Goal: Complete application form: Complete application form

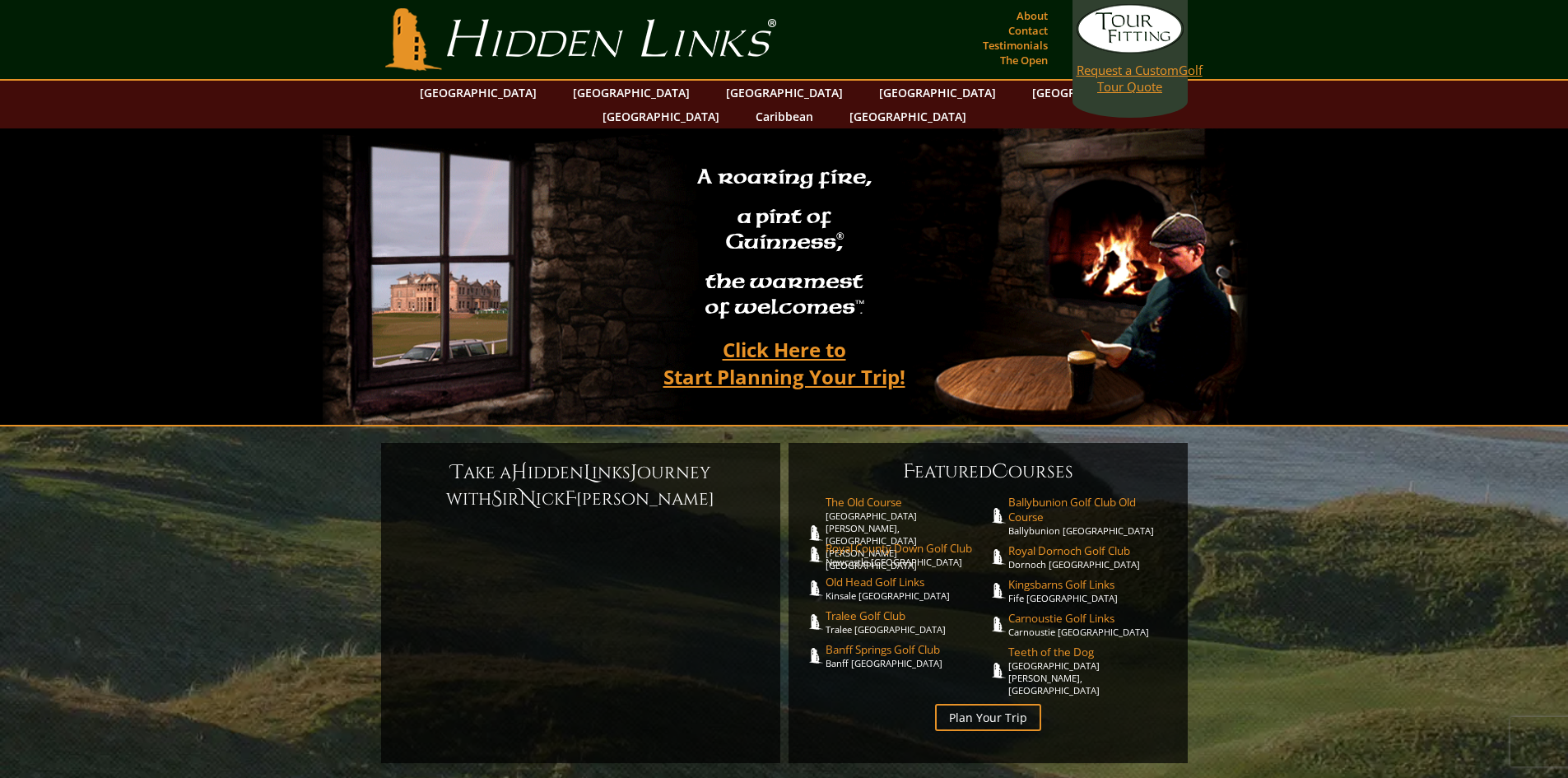
click at [1133, 86] on link "Request a Custom Golf Tour Quote" at bounding box center [1130, 50] width 107 height 91
click at [494, 24] on link "Hidden Links Golf" at bounding box center [580, 39] width 400 height 62
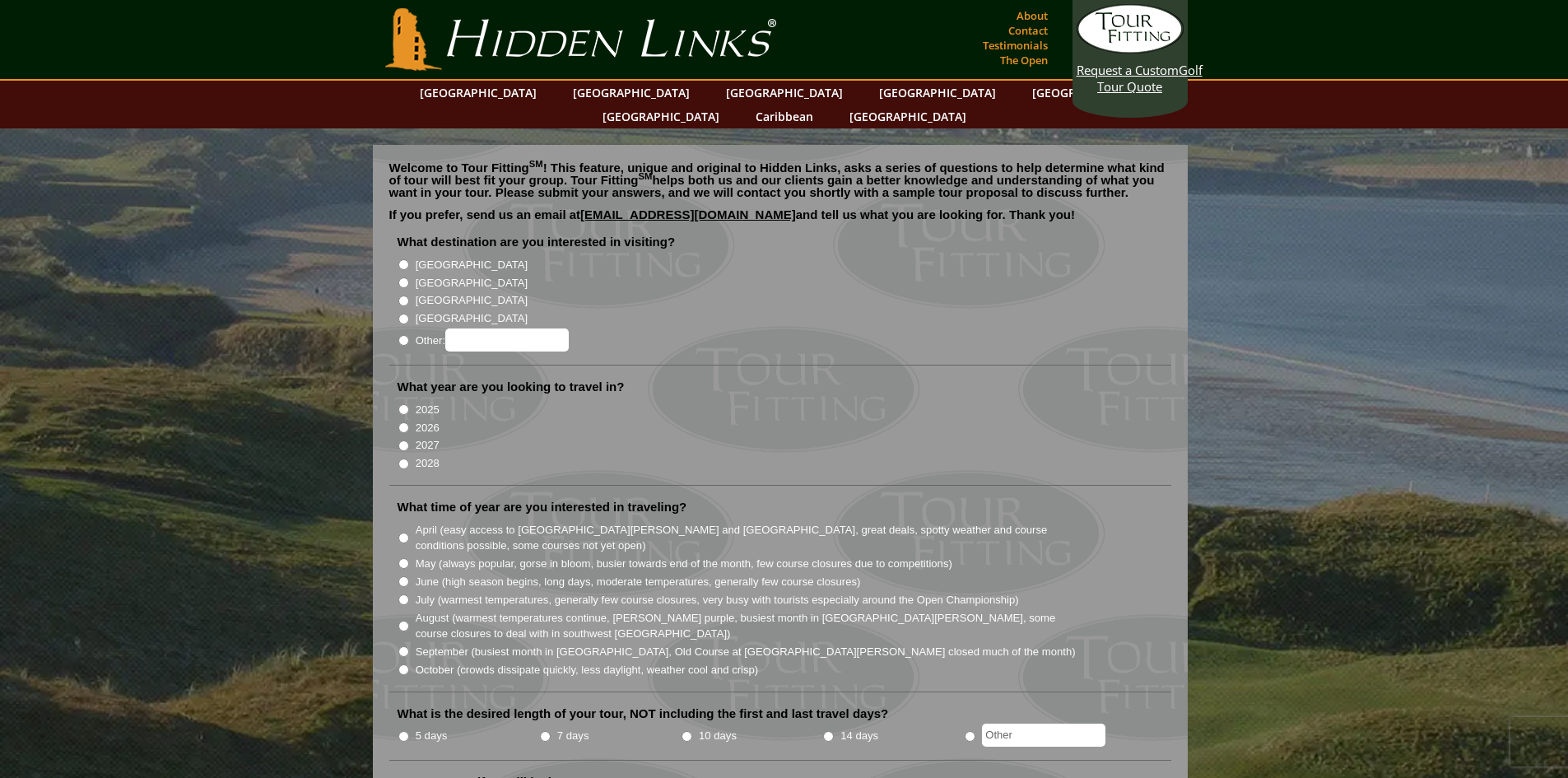
click at [401, 277] on input "[GEOGRAPHIC_DATA]" at bounding box center [404, 282] width 11 height 11
radio input "true"
click at [404, 259] on input "[GEOGRAPHIC_DATA]" at bounding box center [404, 264] width 11 height 11
radio input "true"
click at [403, 277] on input "[GEOGRAPHIC_DATA]" at bounding box center [404, 282] width 11 height 11
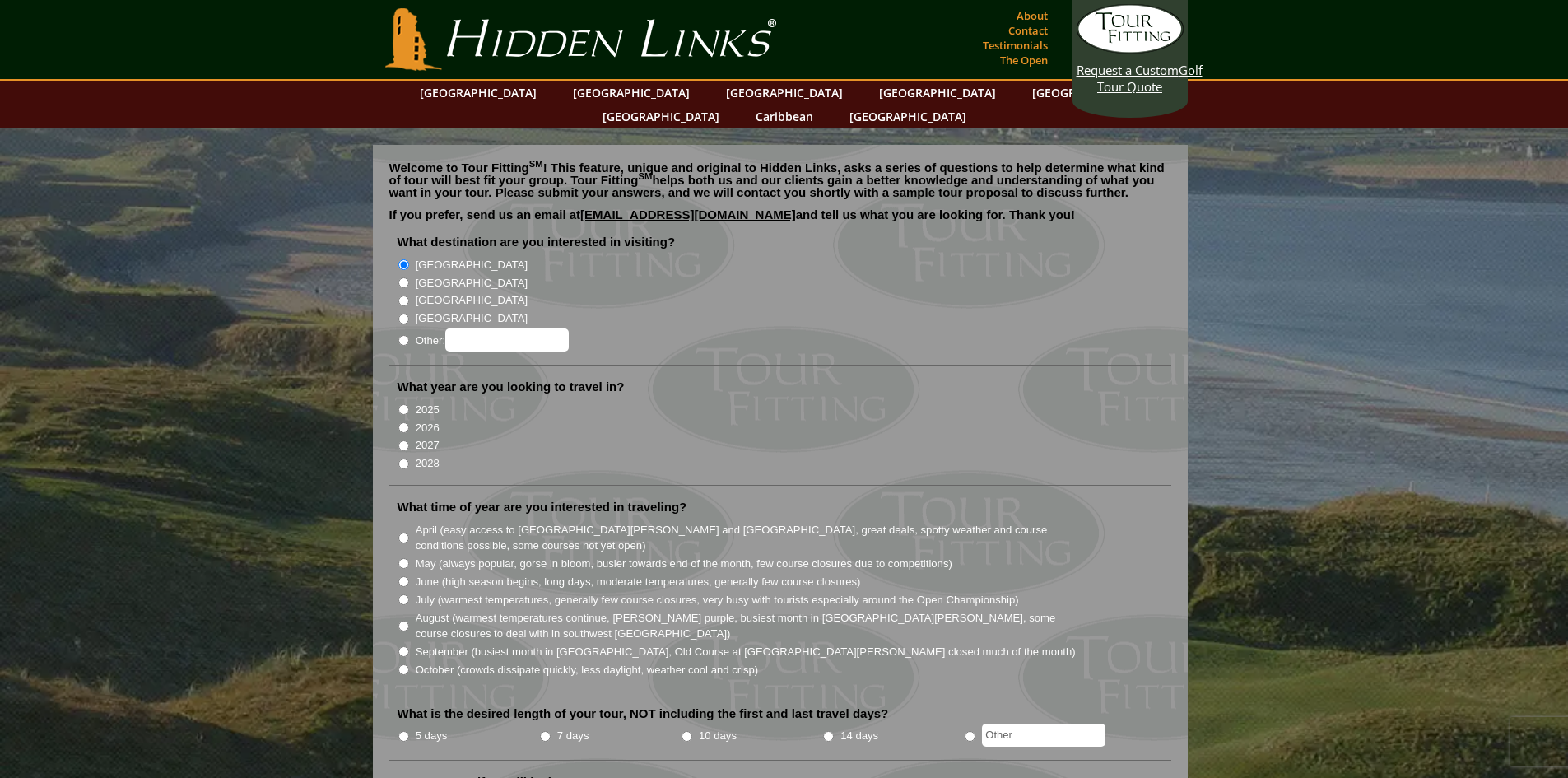
radio input "true"
click at [403, 422] on input "2026" at bounding box center [404, 427] width 11 height 11
radio input "true"
click at [404, 595] on input "July (warmest temperatures, generally few course closures, very busy with touri…" at bounding box center [404, 600] width 11 height 11
radio input "true"
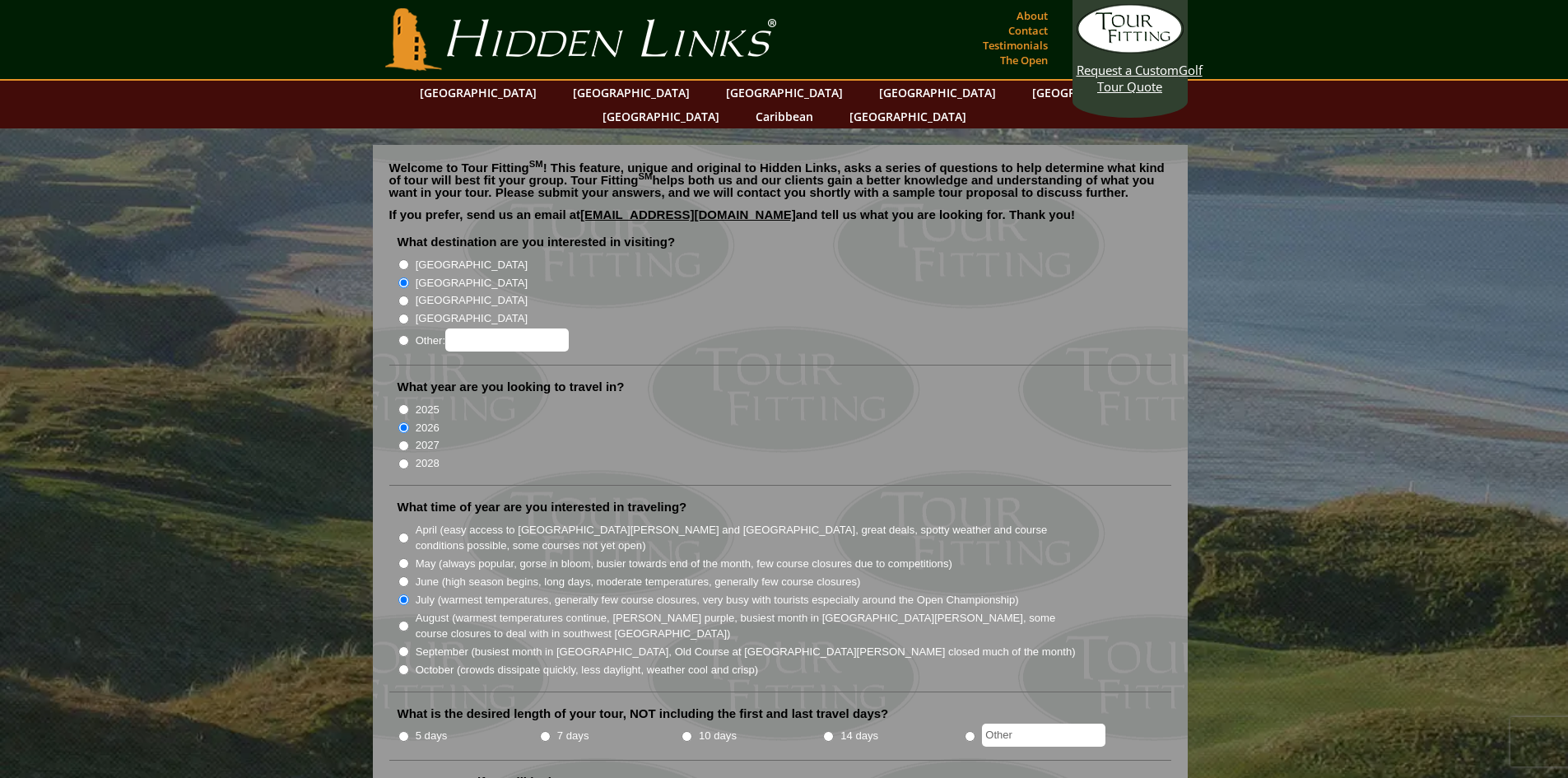
scroll to position [82, 0]
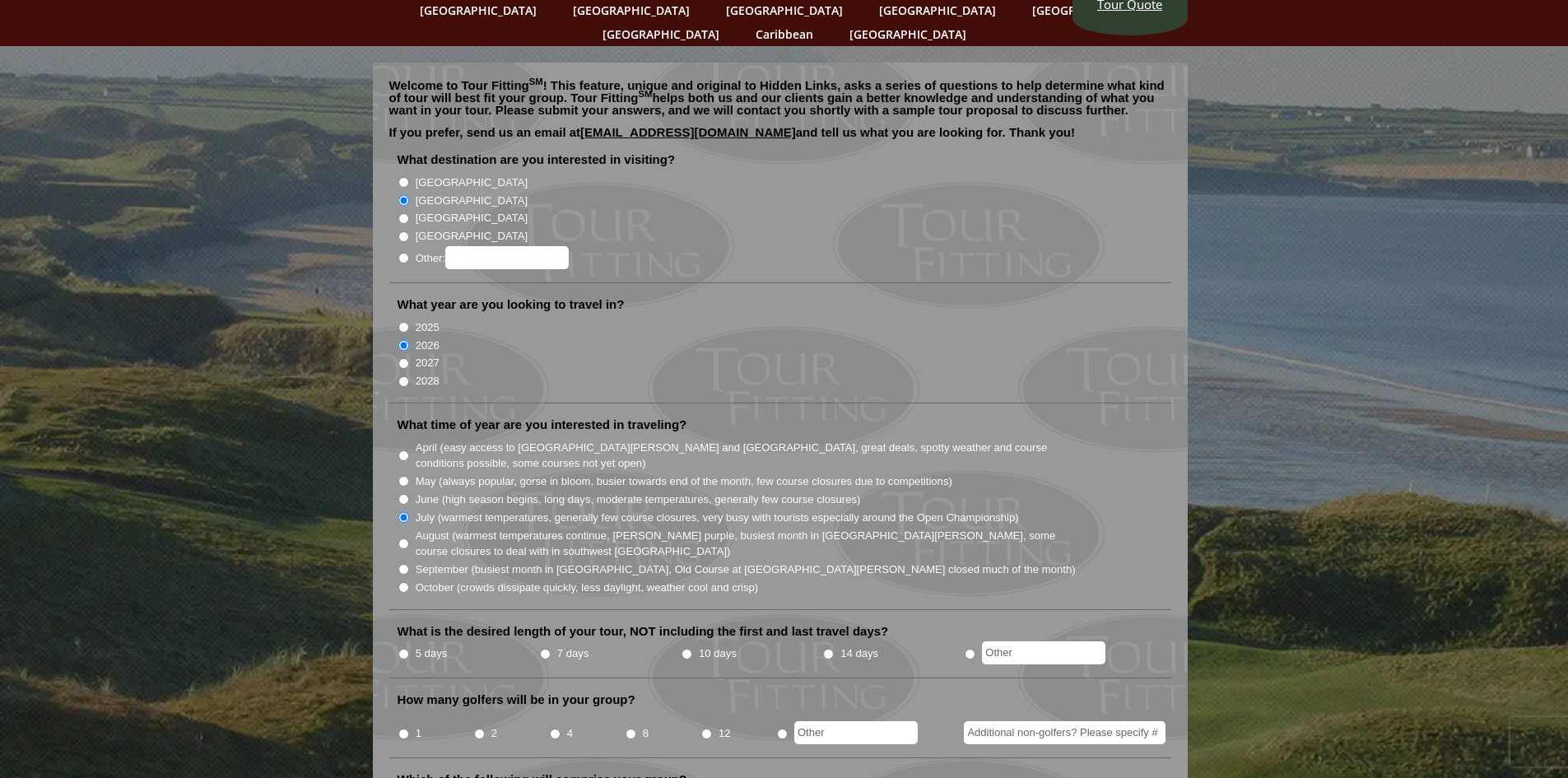
click at [407, 649] on input "5 days" at bounding box center [404, 654] width 11 height 11
radio input "true"
click at [554, 728] on input "4" at bounding box center [555, 733] width 11 height 11
radio input "true"
click at [983, 722] on input "Additional non-golfers? Please specify #" at bounding box center [1065, 733] width 202 height 23
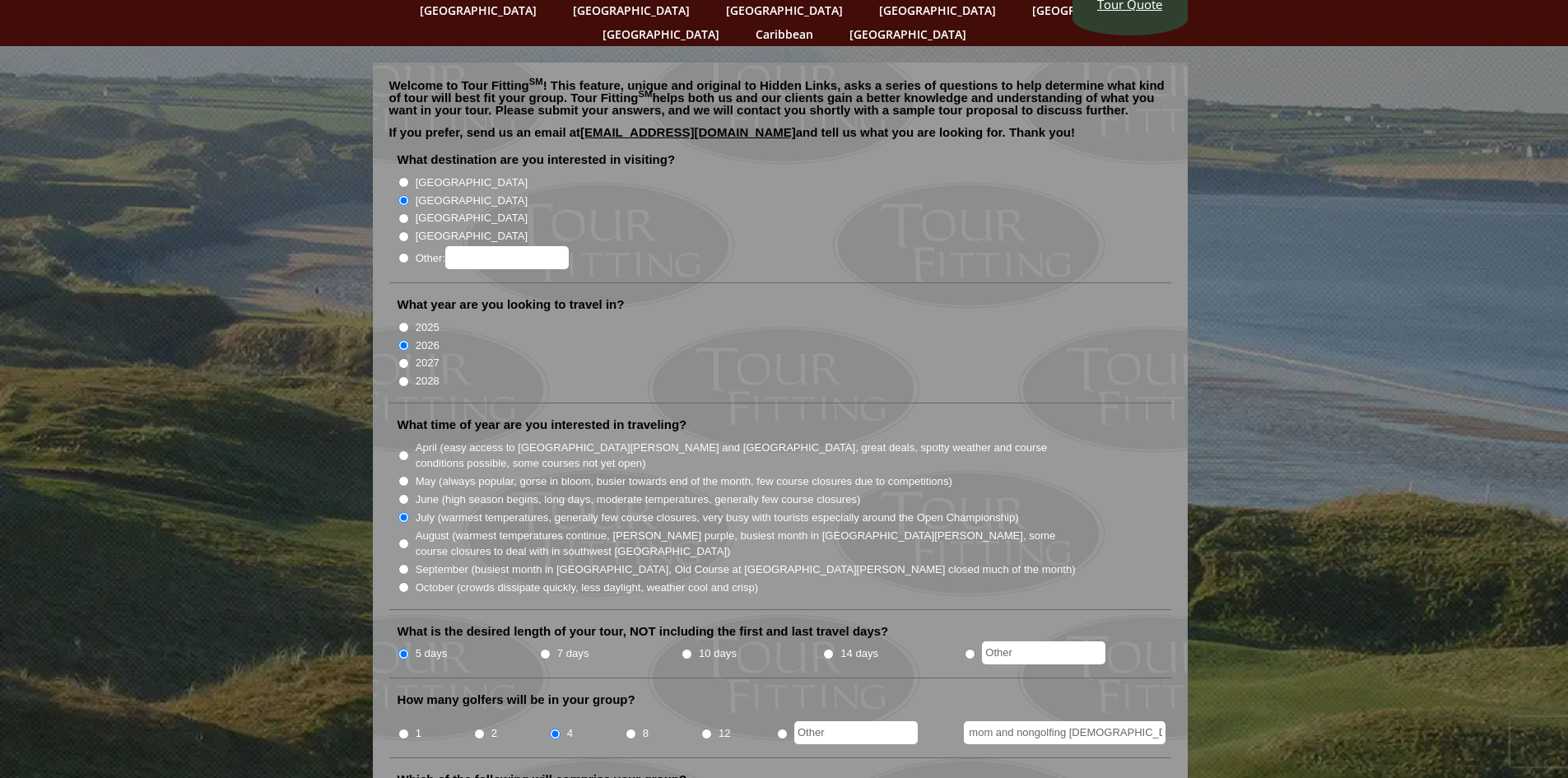
scroll to position [247, 0]
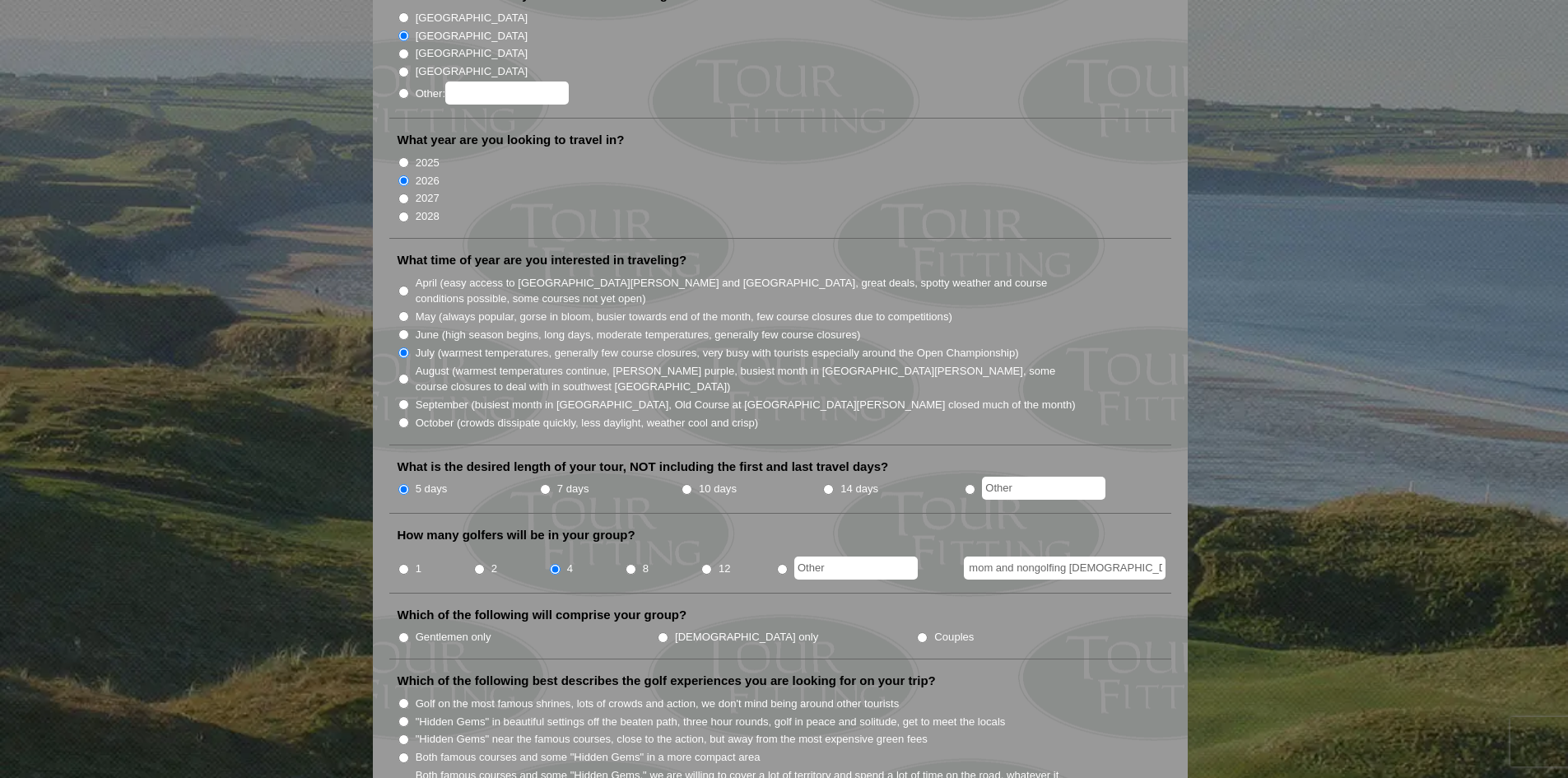
type input "Dad, two teenage boy golfers, nongolfing mom and nongolfing 7-year-old daughter"
click at [918, 632] on input "Couples" at bounding box center [923, 638] width 11 height 11
radio input "true"
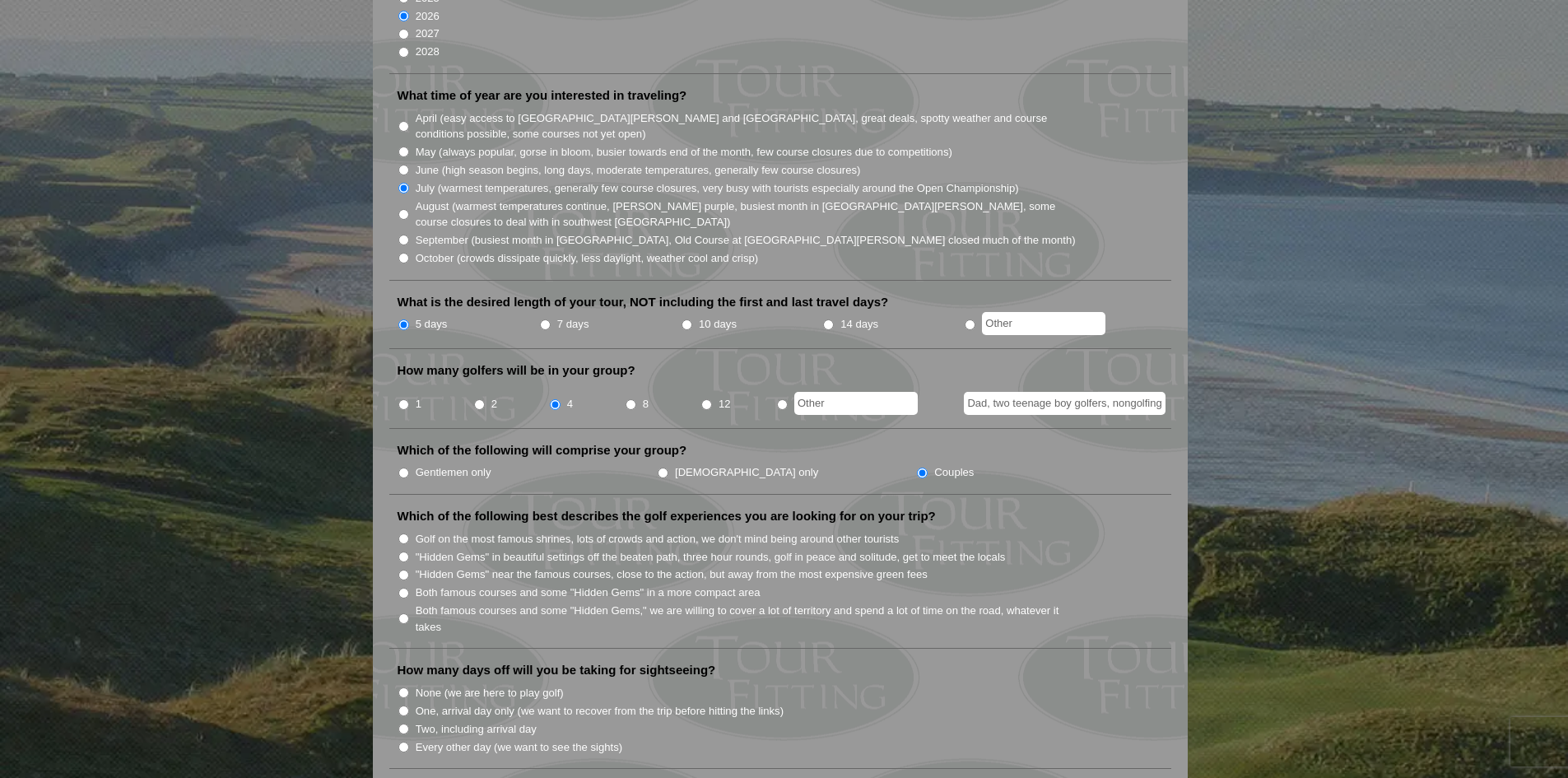
click at [403, 533] on input "Golf on the most famous shrines, lots of crowds and action, we don't mind being…" at bounding box center [404, 538] width 11 height 11
radio input "true"
click at [404, 551] on input ""Hidden Gems" in beautiful settings off the beaten path, three hour rounds, gol…" at bounding box center [404, 556] width 11 height 11
radio input "true"
click at [404, 533] on input "Golf on the most famous shrines, lots of crowds and action, we don't mind being…" at bounding box center [404, 538] width 11 height 11
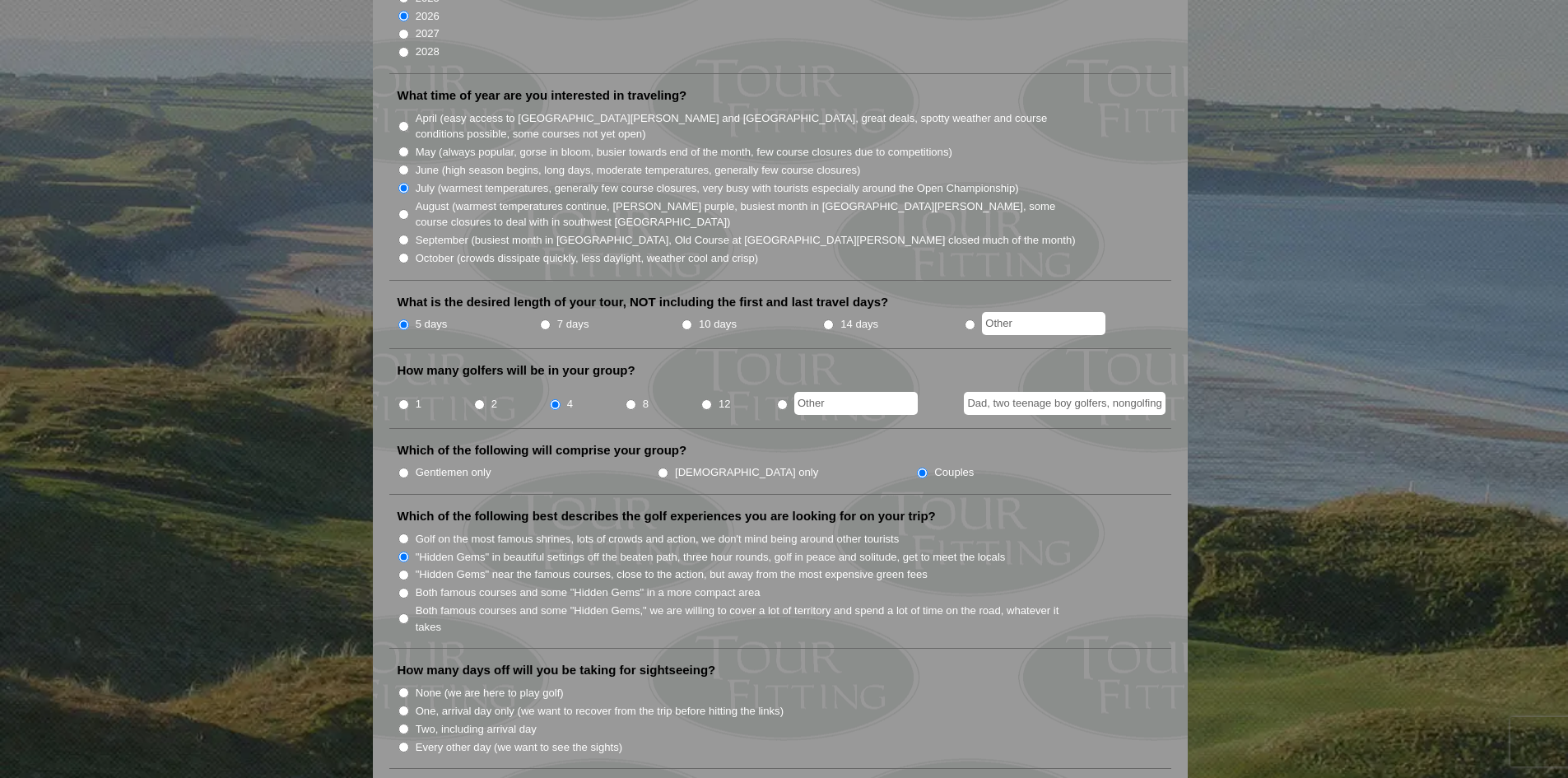
radio input "true"
click at [404, 588] on input "Both famous courses and some "Hidden Gems" in a more compact area" at bounding box center [404, 593] width 11 height 11
radio input "true"
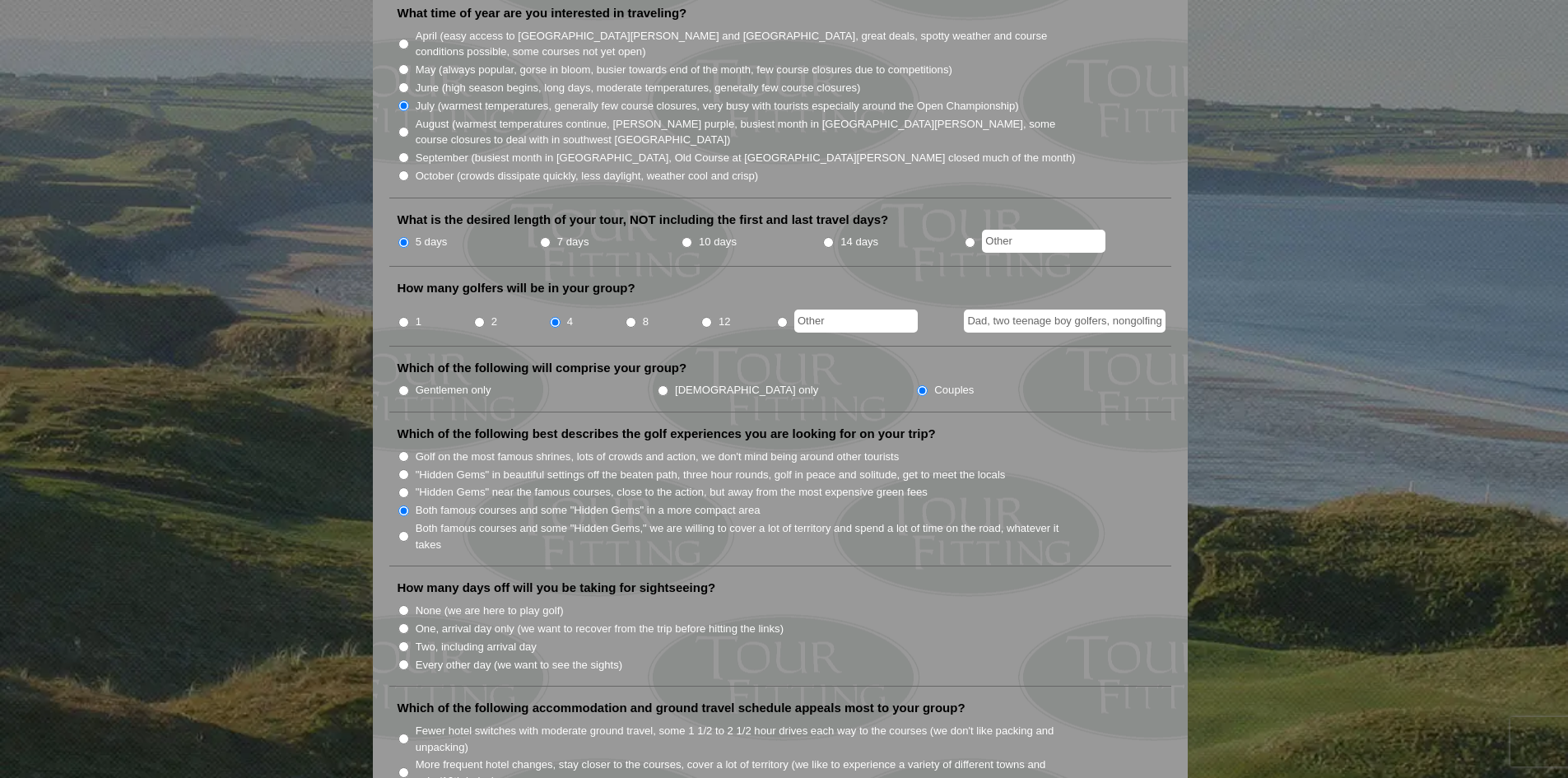
scroll to position [576, 0]
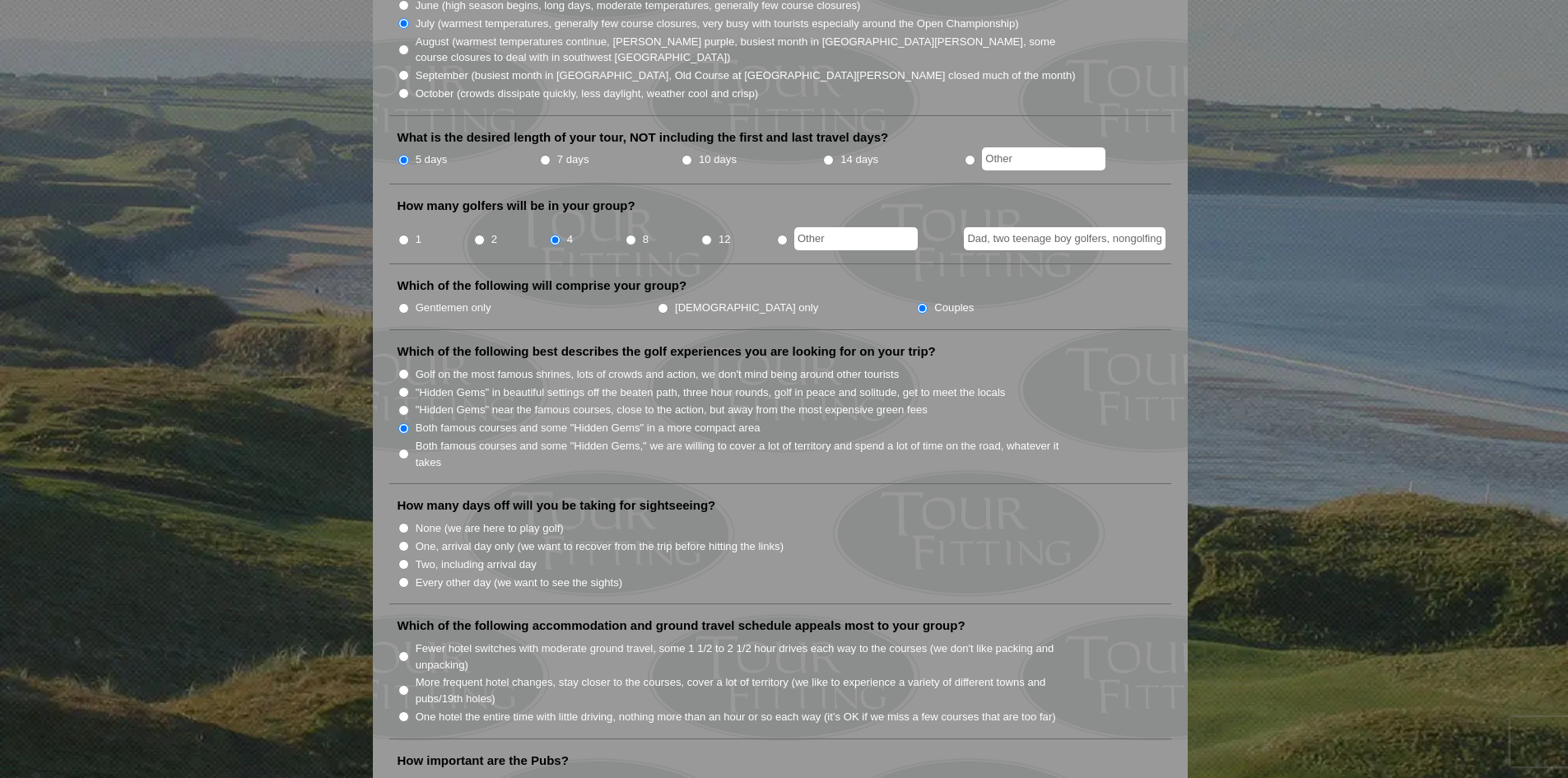
click at [402, 577] on input "Every other day (we want to see the sights)" at bounding box center [404, 582] width 11 height 11
radio input "true"
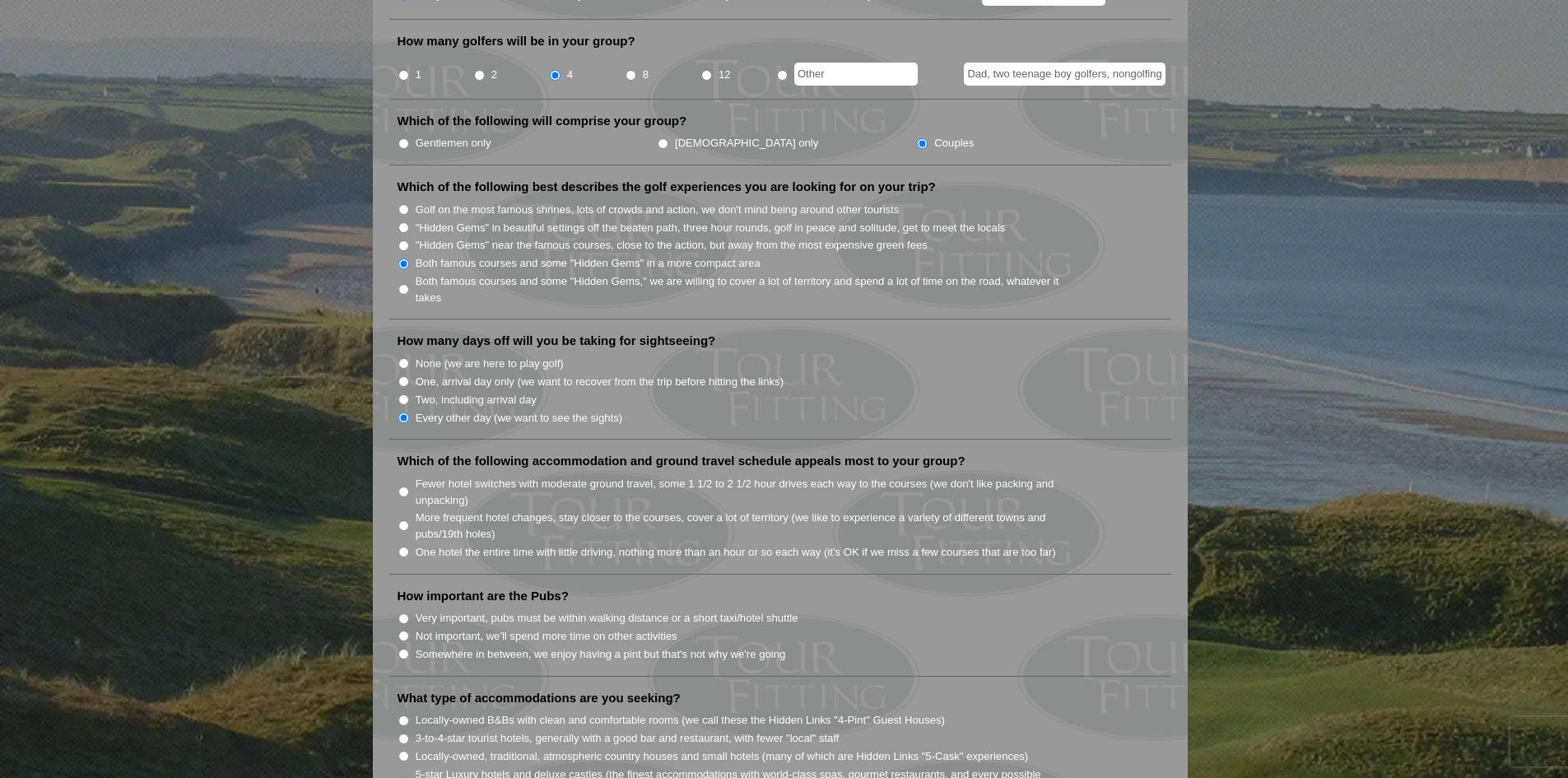
click at [404, 631] on input "Not important, we'll spend more time on other activities" at bounding box center [404, 636] width 11 height 11
radio input "true"
click at [407, 487] on input "Fewer hotel switches with moderate ground travel, some 1 1/2 to 2 1/2 hour driv…" at bounding box center [404, 492] width 11 height 11
radio input "true"
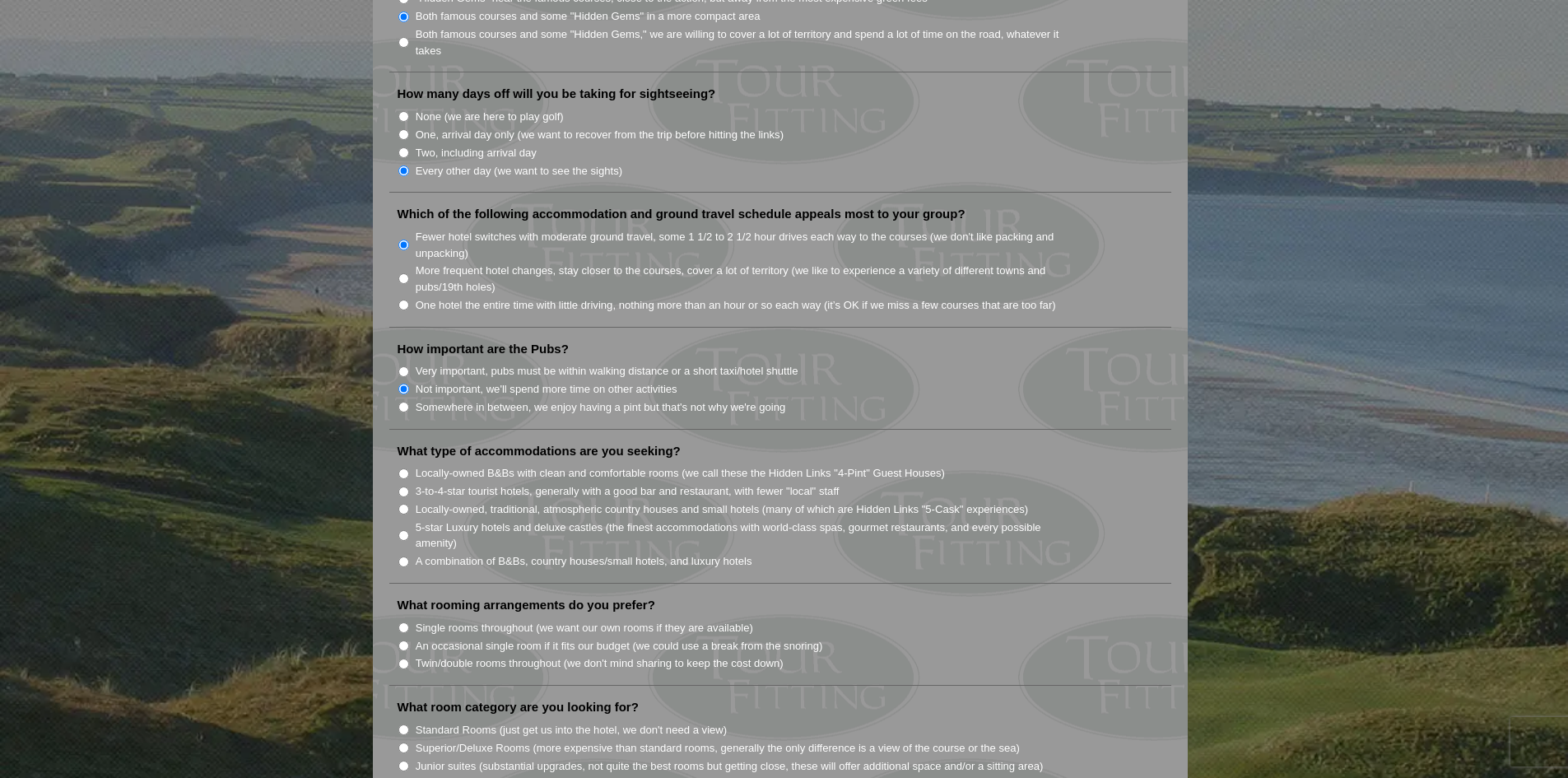
click at [405, 530] on input "5-star Luxury hotels and deluxe castles (the finest accommodations with world-c…" at bounding box center [404, 535] width 11 height 11
radio input "true"
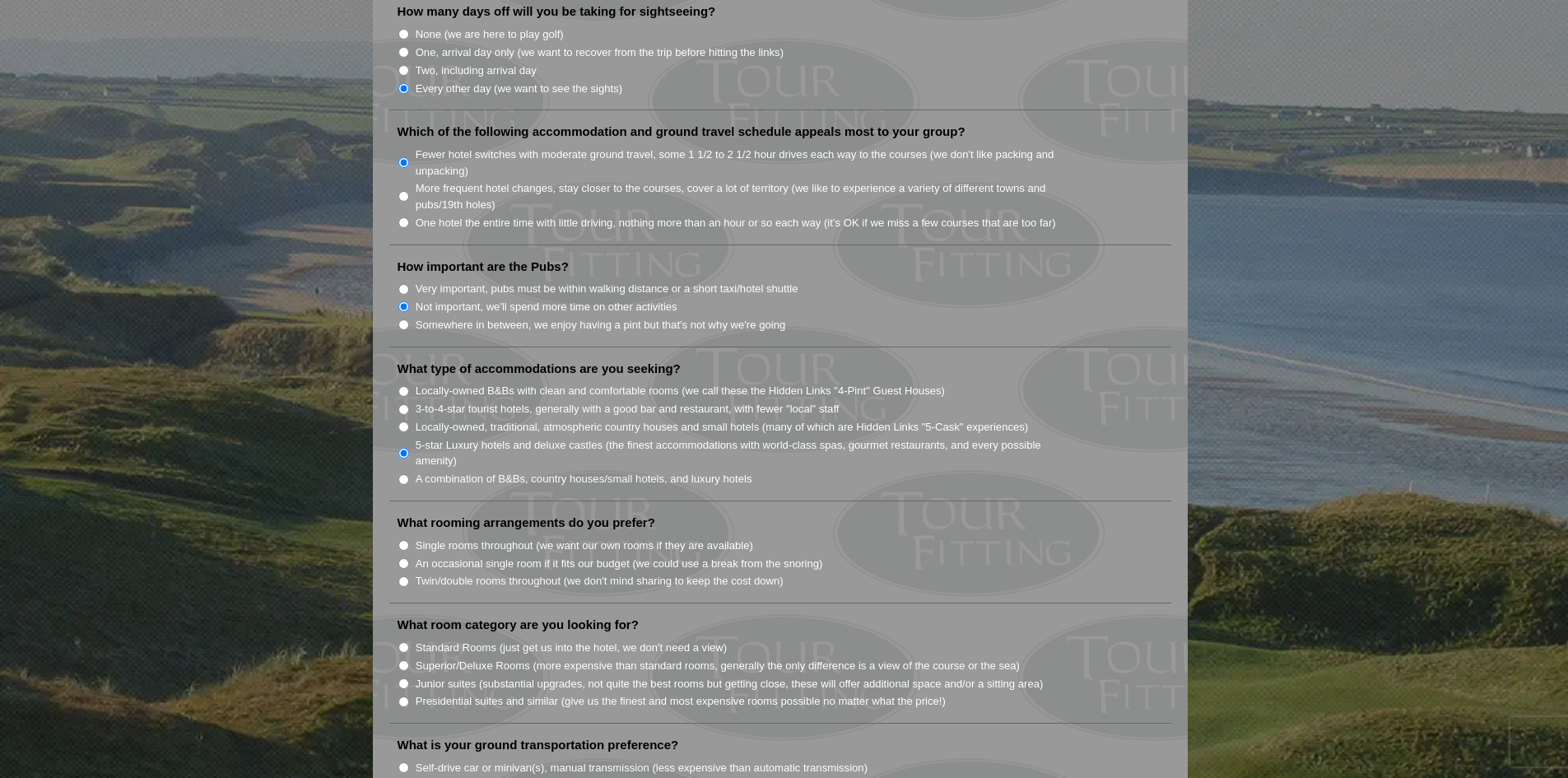
click at [403, 576] on input "Twin/double rooms throughout (we don't mind sharing to keep the cost down)" at bounding box center [404, 581] width 11 height 11
radio input "true"
click at [404, 660] on input "Superior/Deluxe Rooms (more expensive than standard rooms, generally the only d…" at bounding box center [404, 665] width 11 height 11
radio input "true"
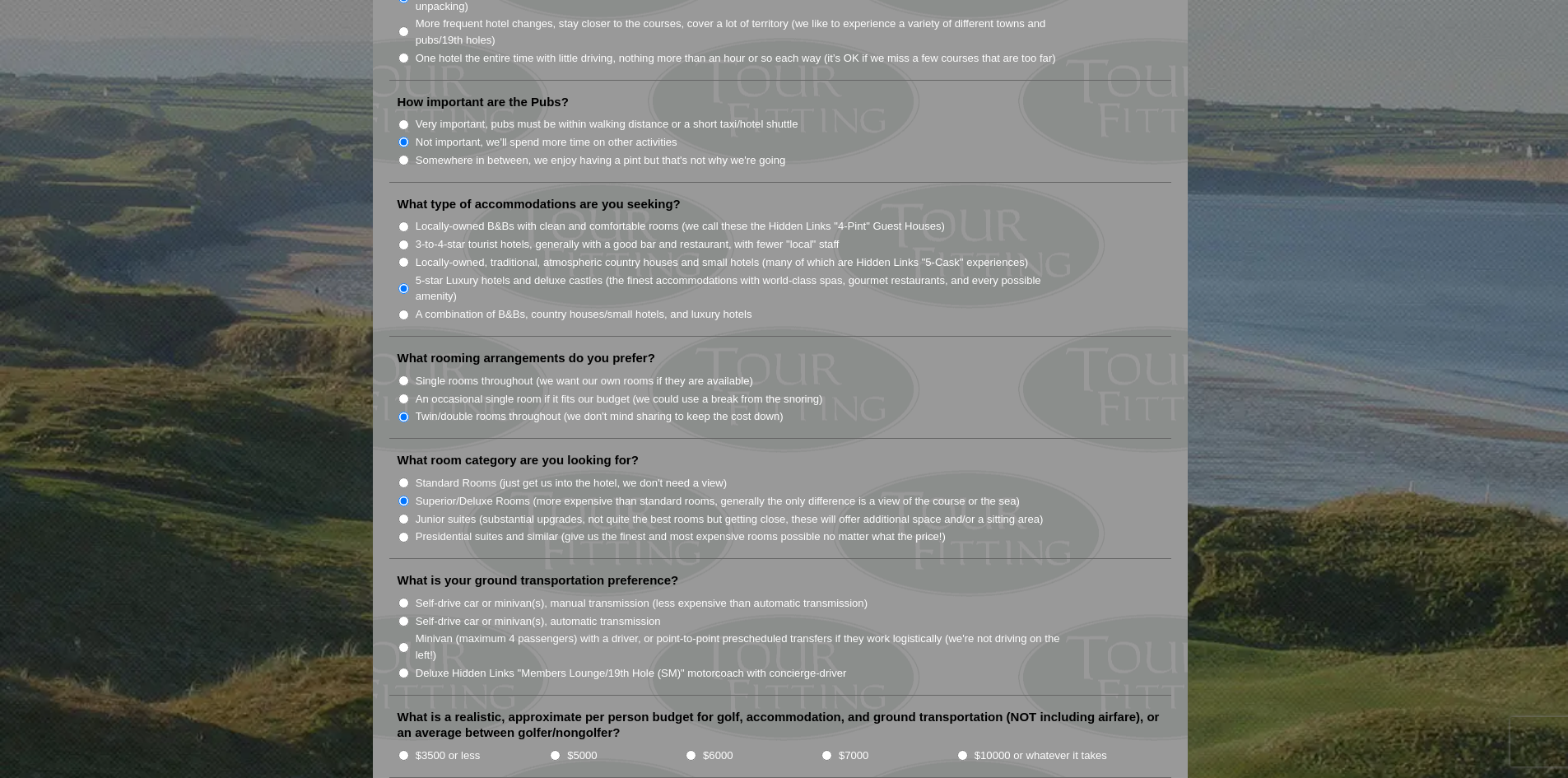
scroll to position [1317, 0]
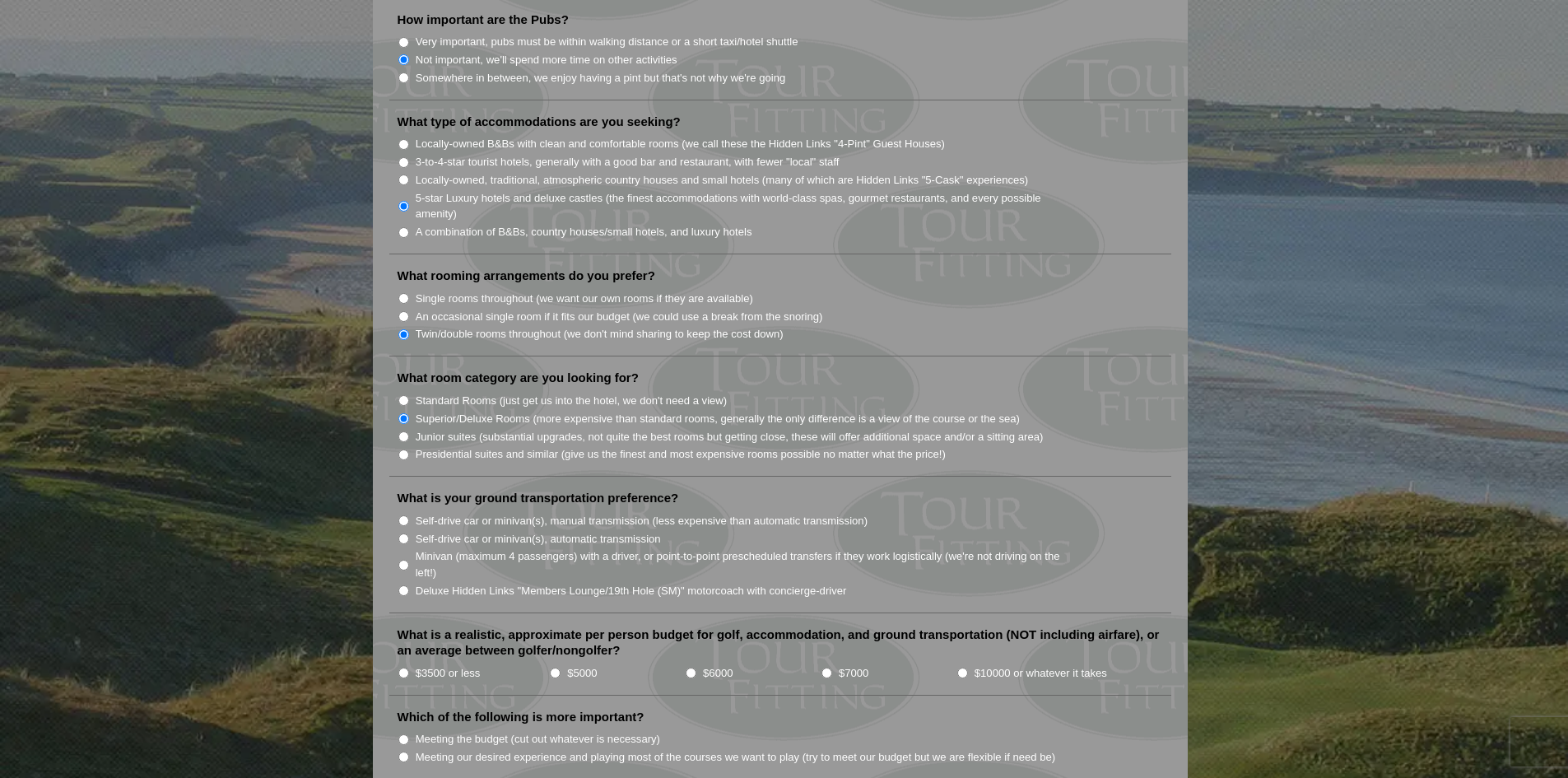
click at [403, 560] on input "Minivan (maximum 4 passengers) with a driver, or point-to-point prescheduled tr…" at bounding box center [404, 565] width 11 height 11
radio input "true"
click at [558, 668] on input "$5000" at bounding box center [555, 673] width 11 height 11
radio input "true"
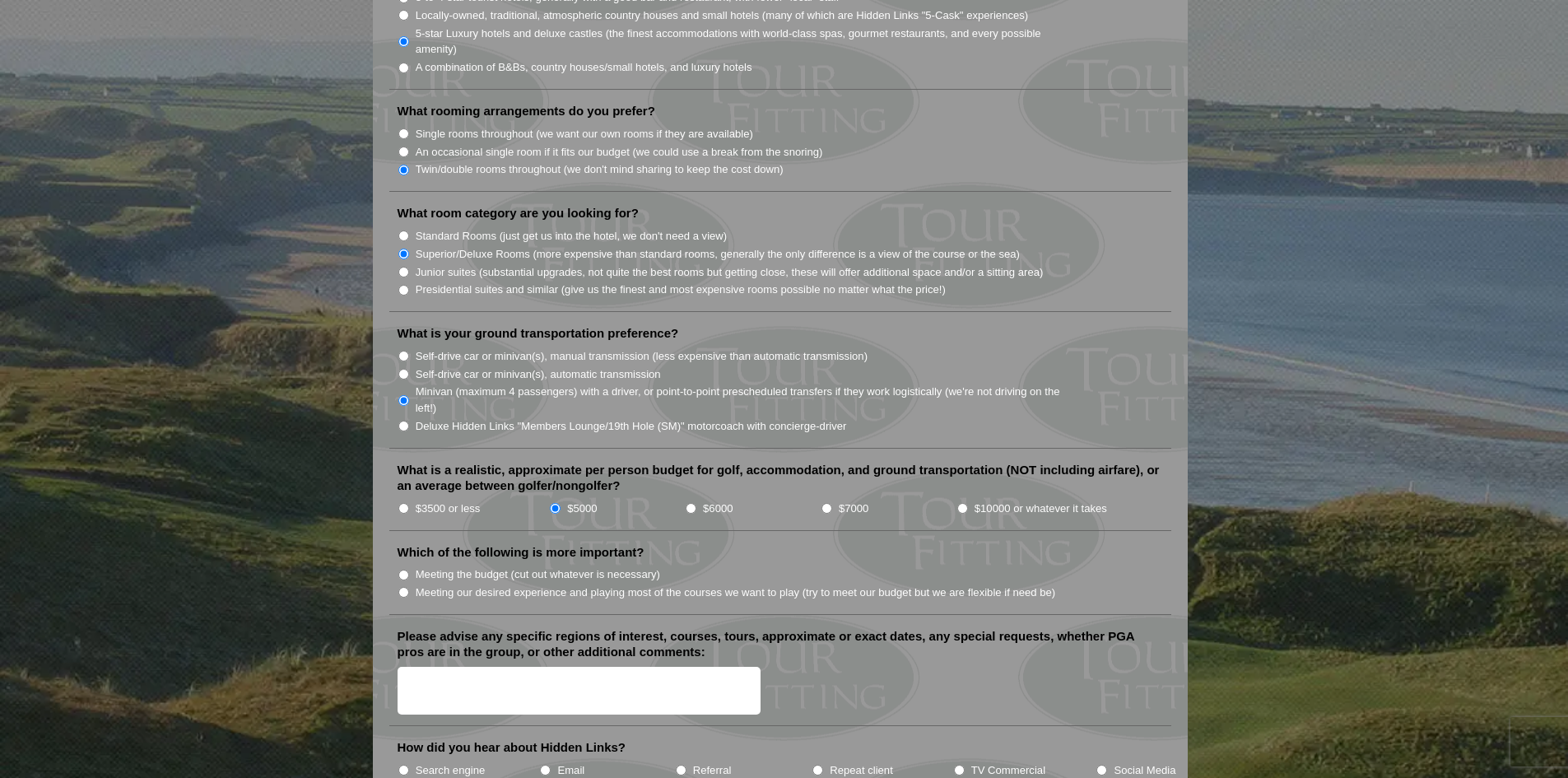
click at [403, 587] on input "Meeting our desired experience and playing most of the courses we want to play …" at bounding box center [404, 592] width 11 height 11
radio input "true"
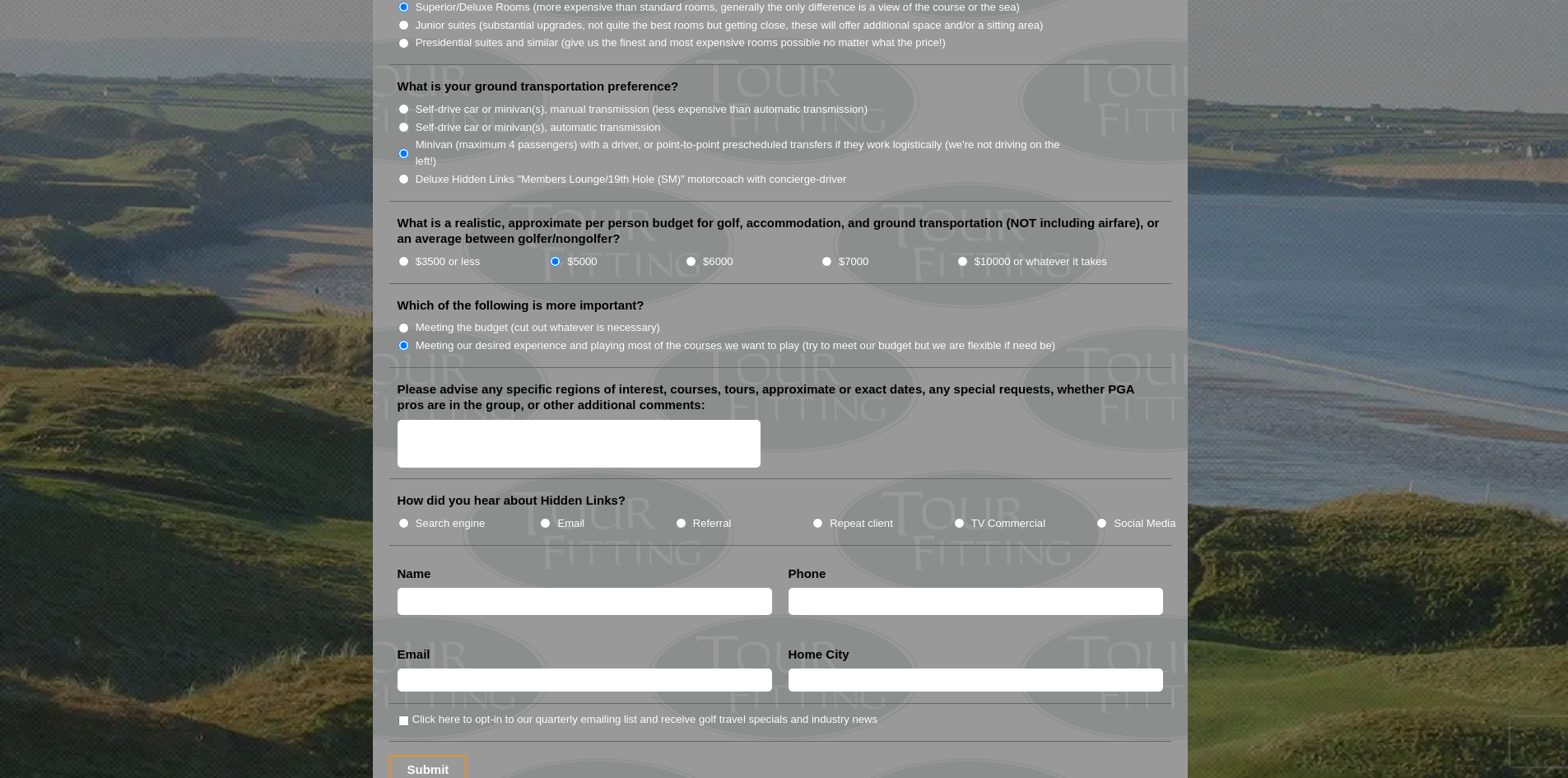
click at [403, 518] on input "Search engine" at bounding box center [404, 523] width 11 height 11
radio input "true"
click at [466, 588] on input "text" at bounding box center [585, 602] width 375 height 27
type input "Sara Botkin"
type input "412-225-2059"
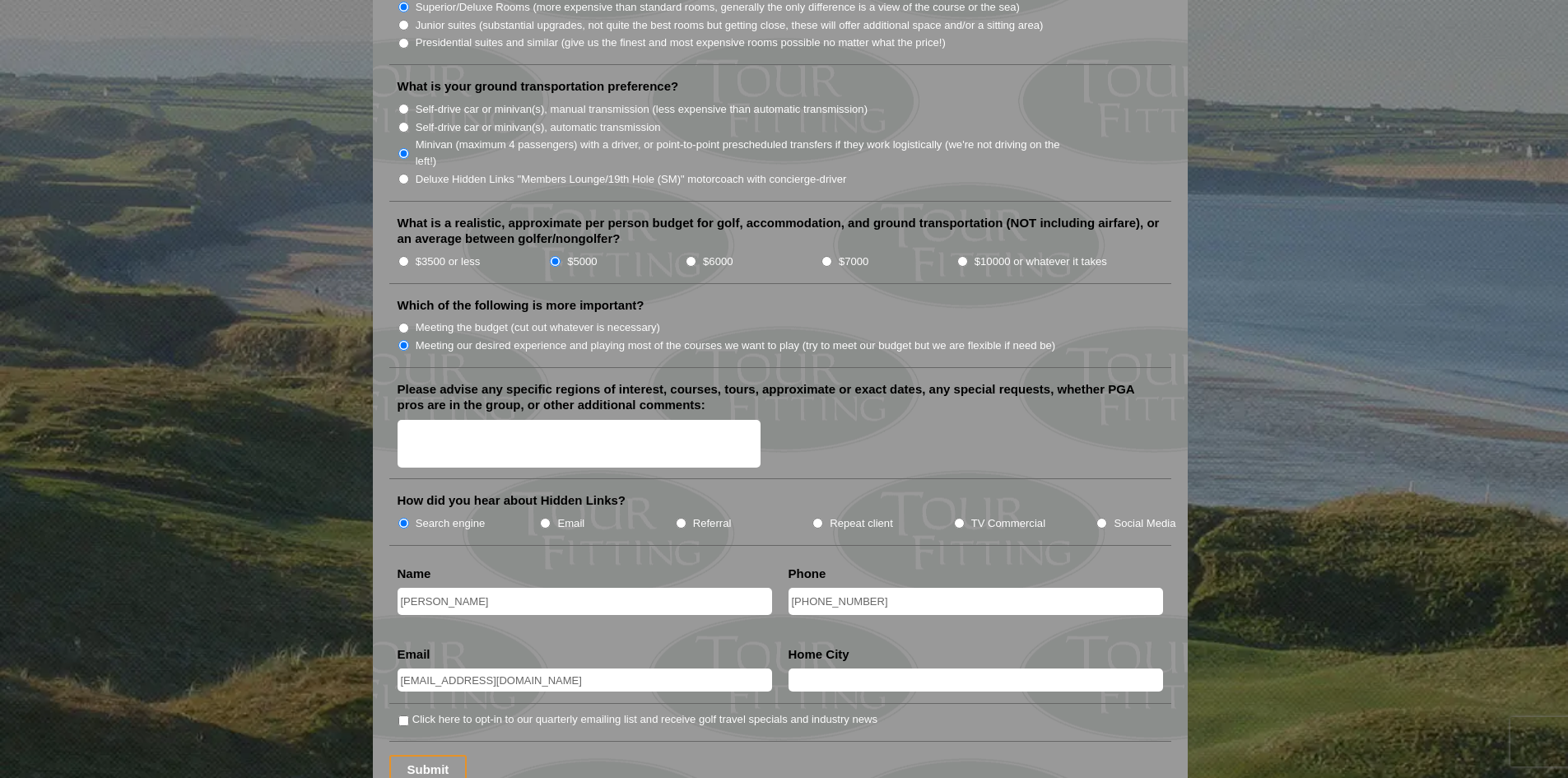
type input "saramanciu1@gmail.com"
type input "Canonsburg, PA USA"
click at [403, 716] on input "Click here to opt-in to our quarterly emailing list and receive golf travel spe…" at bounding box center [404, 721] width 11 height 11
checkbox input "true"
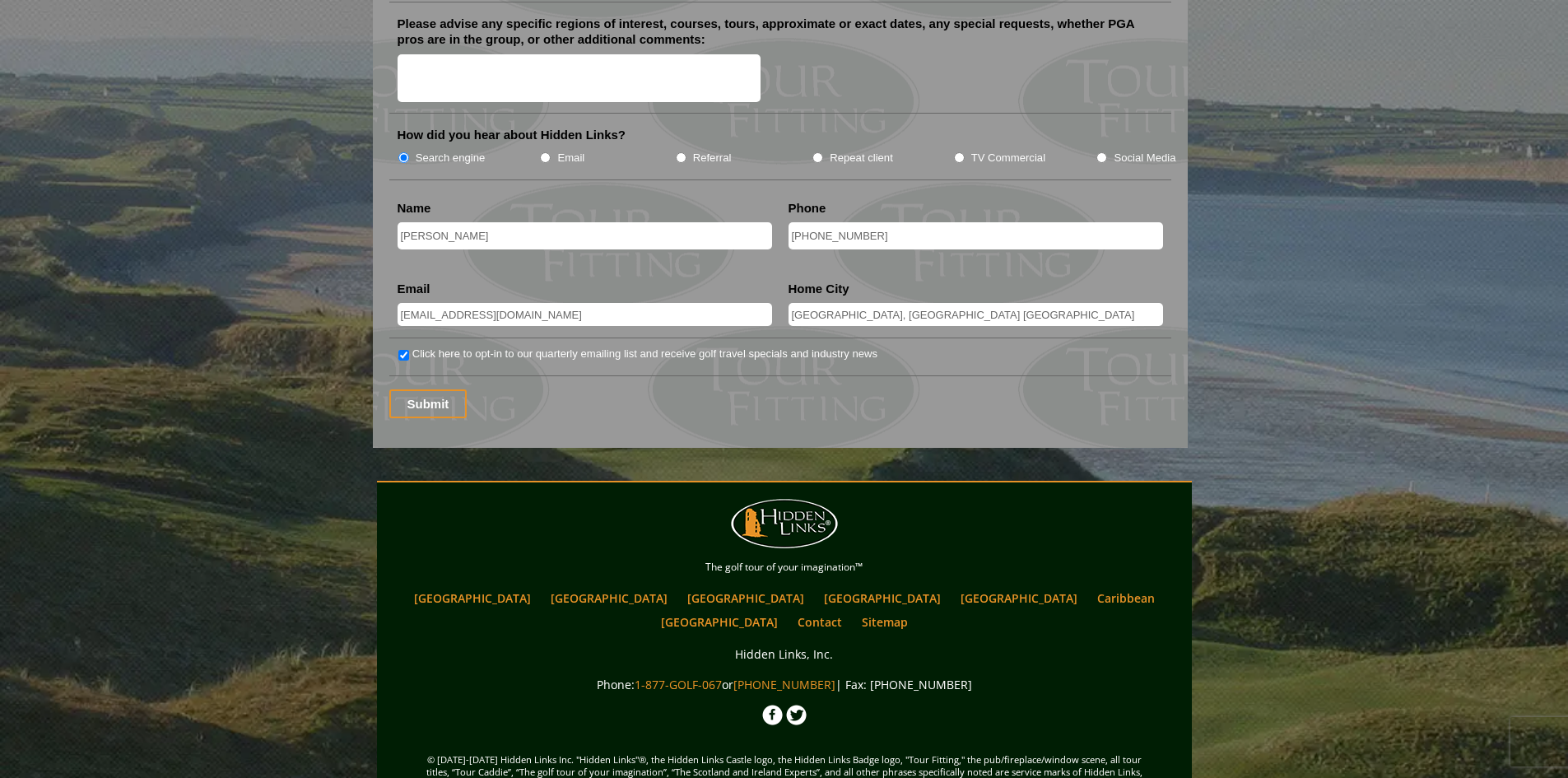
scroll to position [2101, 0]
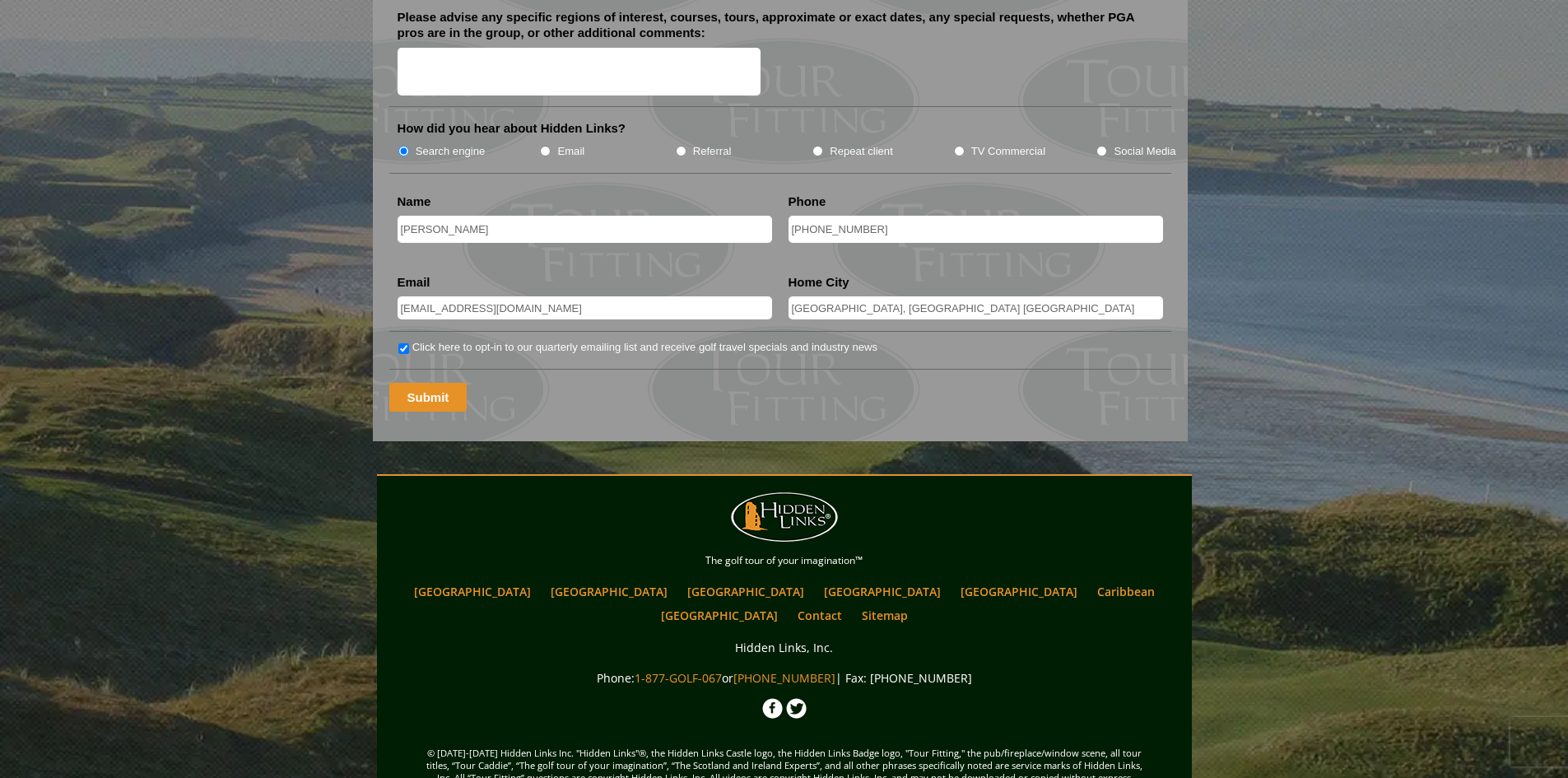
click at [429, 383] on input "Submit" at bounding box center [428, 397] width 78 height 29
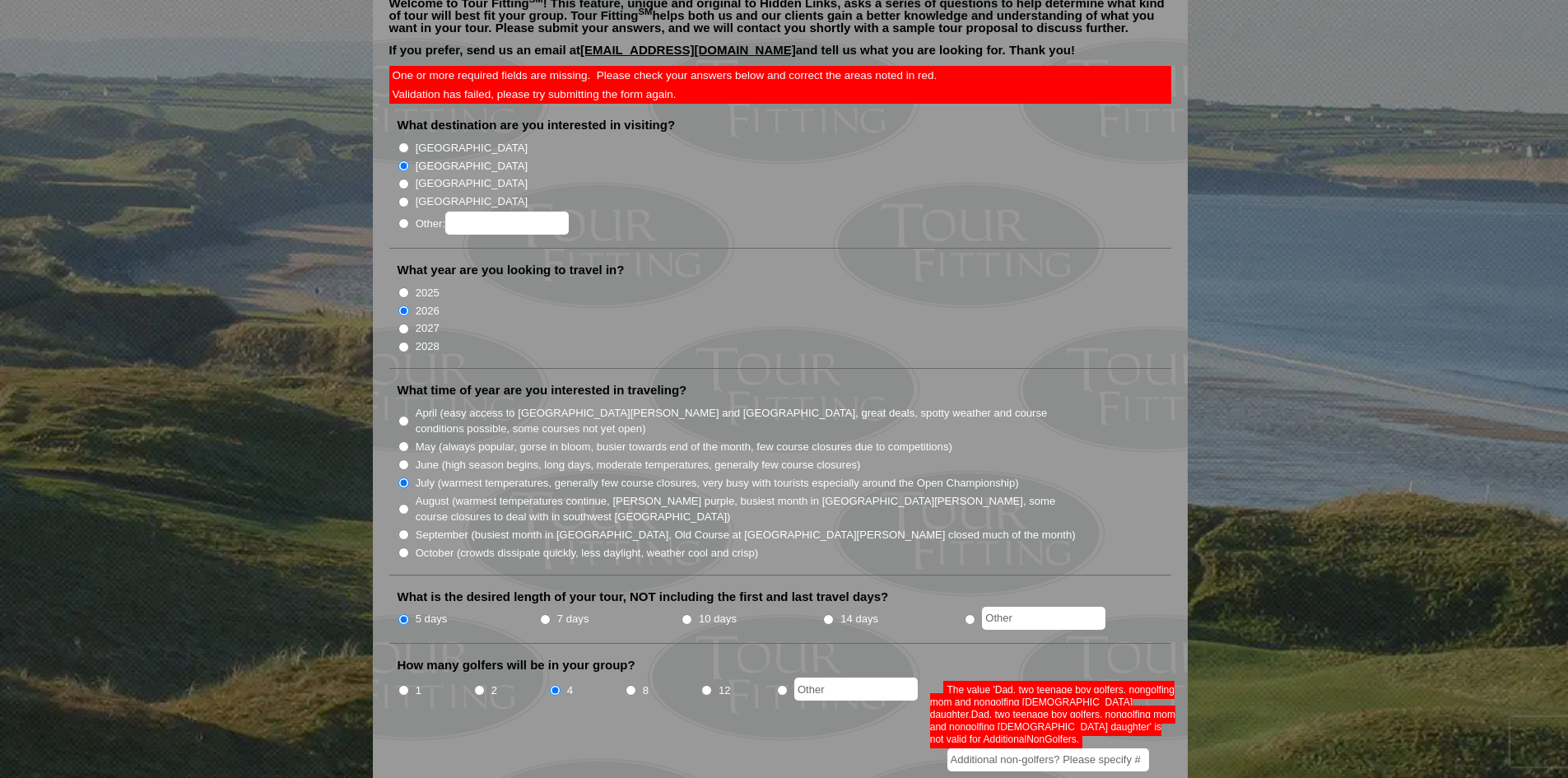
scroll to position [247, 0]
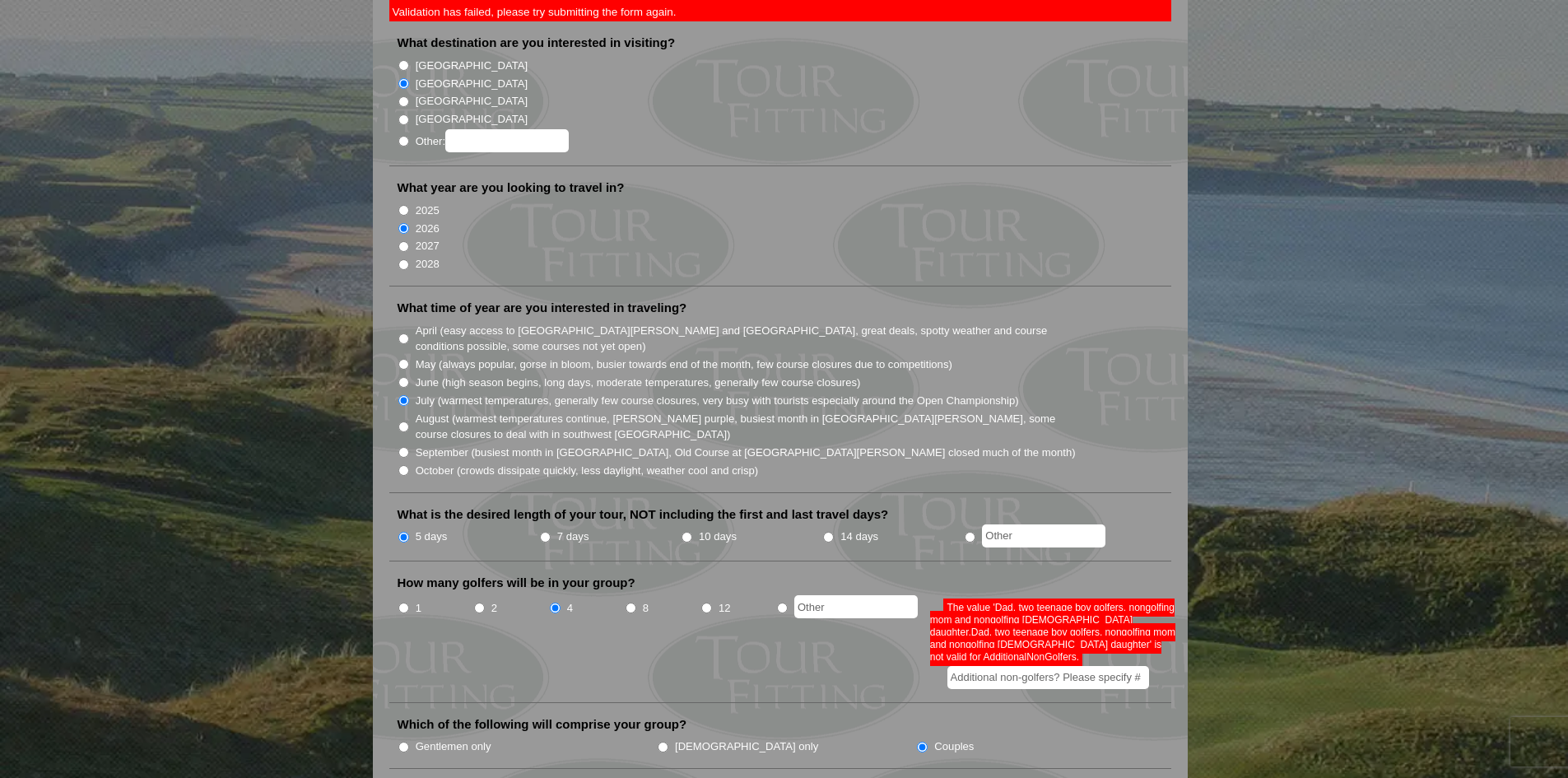
click at [1073, 666] on input "Additional non-golfers? Please specify #" at bounding box center [1048, 677] width 202 height 23
type input "1"
click at [1083, 716] on li "Which of the following will comprise your group? Gentlemen only Ladies only Cou…" at bounding box center [781, 743] width 782 height 53
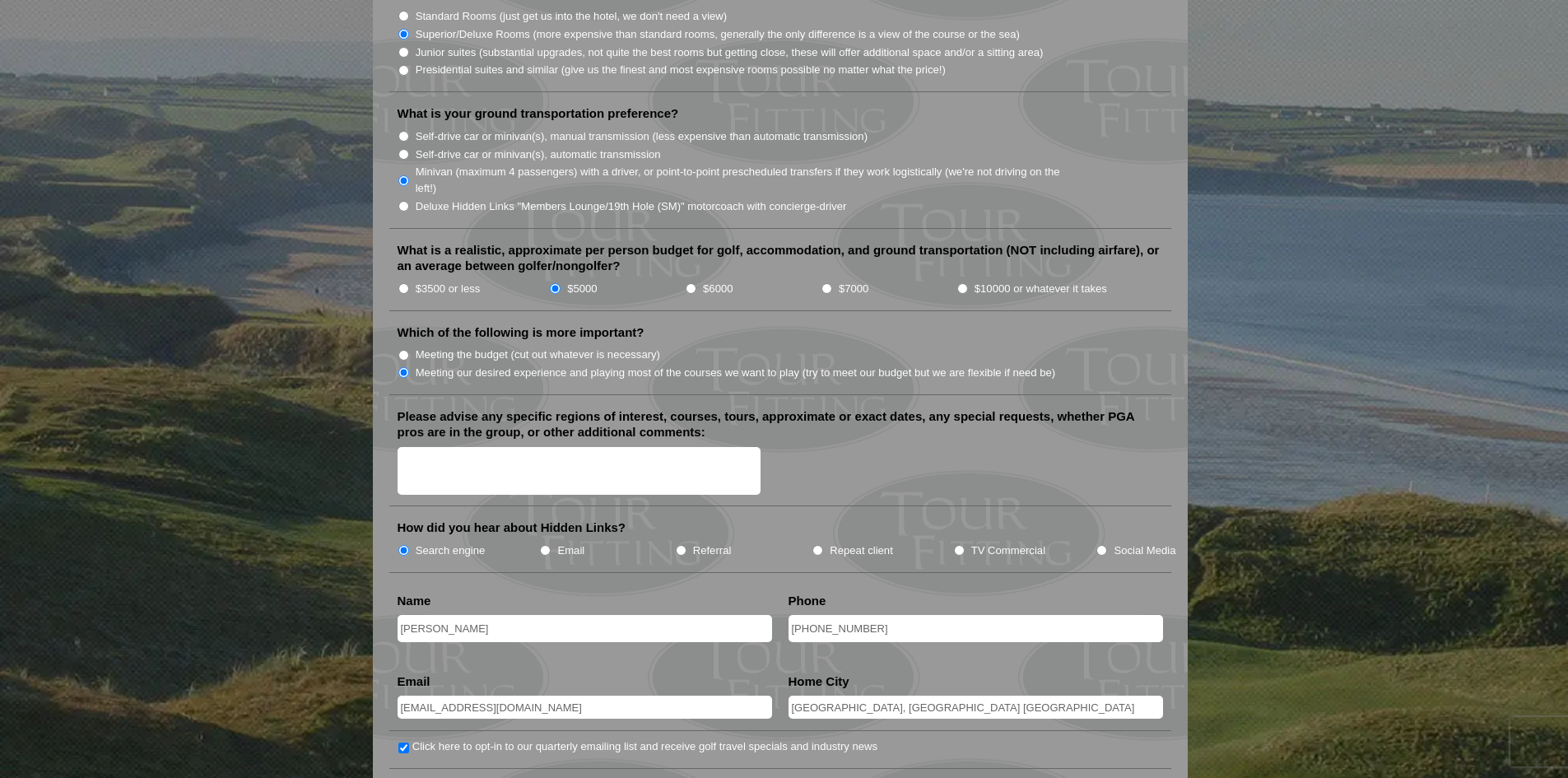
scroll to position [2223, 0]
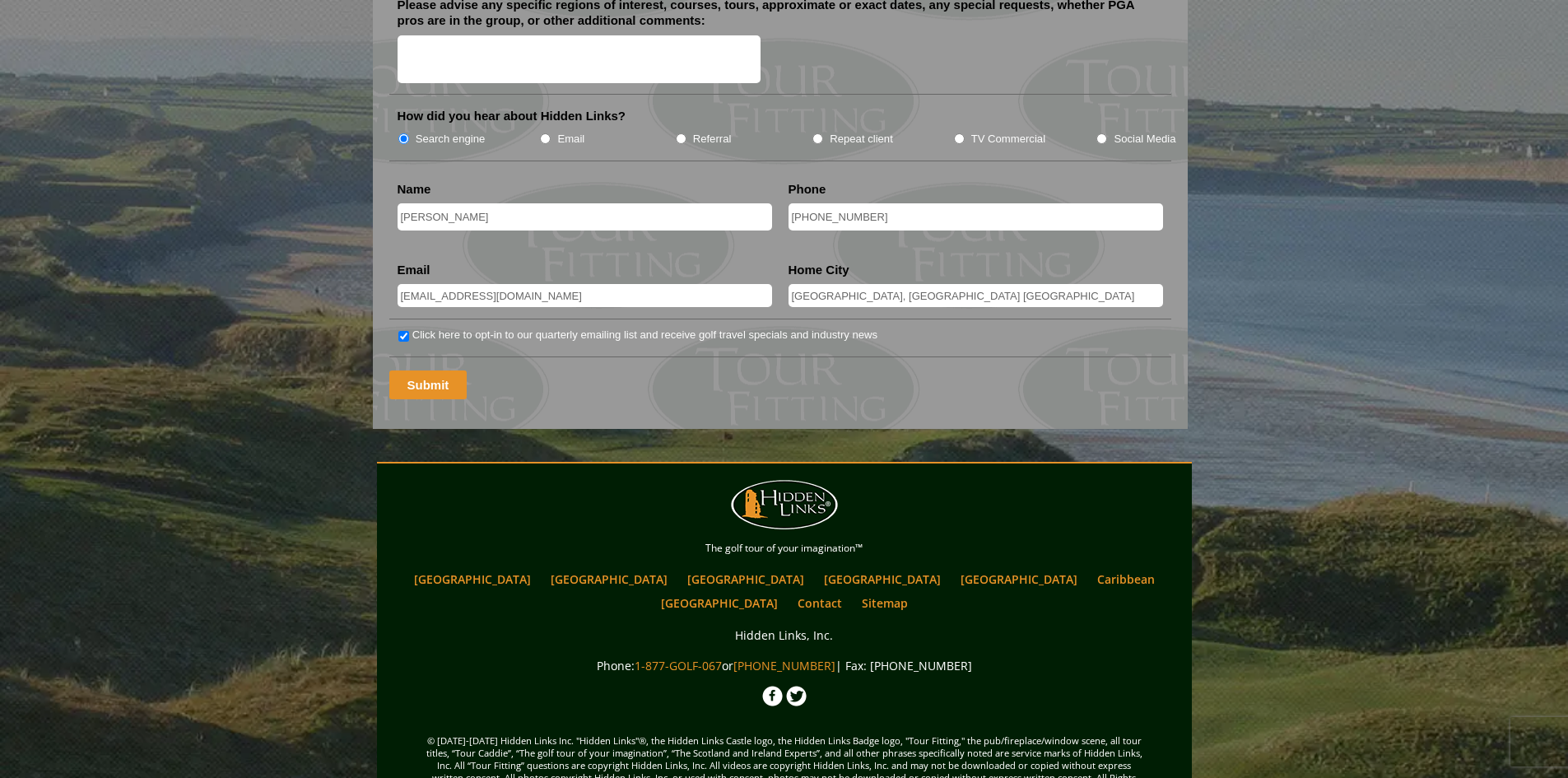
click at [437, 371] on input "Submit" at bounding box center [428, 385] width 78 height 29
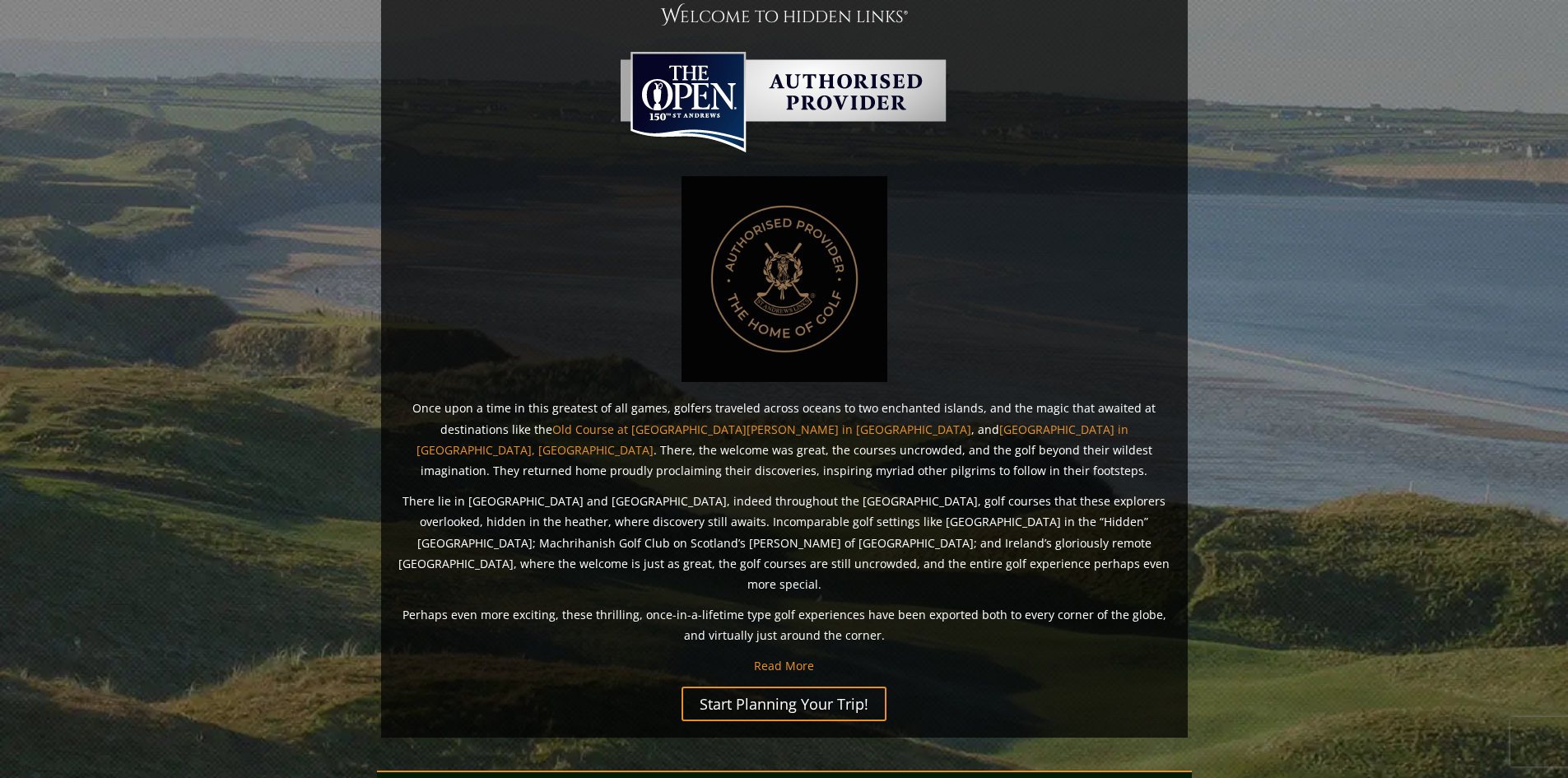
scroll to position [1204, 0]
